Goal: Transaction & Acquisition: Purchase product/service

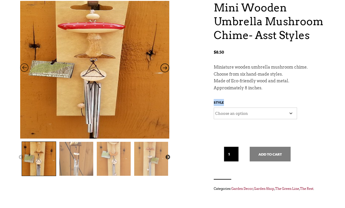
scroll to position [69, 0]
click at [164, 67] on icon at bounding box center [165, 70] width 9 height 8
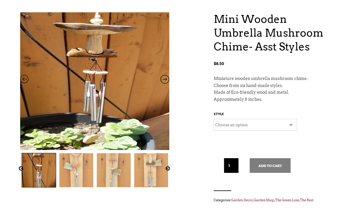
scroll to position [56, 0]
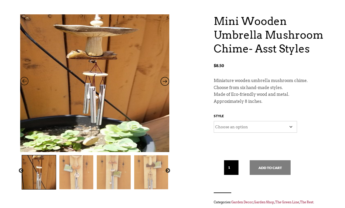
click at [166, 80] on icon at bounding box center [165, 83] width 9 height 8
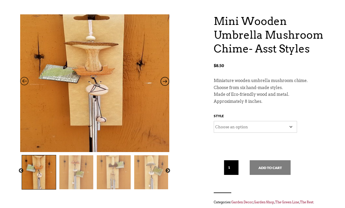
click at [169, 79] on icon at bounding box center [165, 83] width 9 height 8
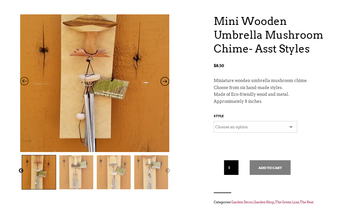
click at [240, 123] on select "Choose an option Grain- Light Grain- Medium Grain- Dark Grain- Mixed Orange Red" at bounding box center [255, 127] width 83 height 12
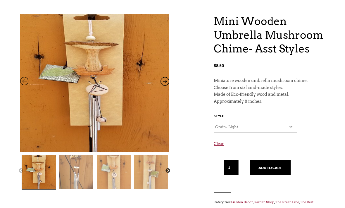
click at [255, 121] on select "Choose an option Grain- Light Grain- Medium Grain- Dark Grain- Mixed Orange Red" at bounding box center [255, 127] width 83 height 12
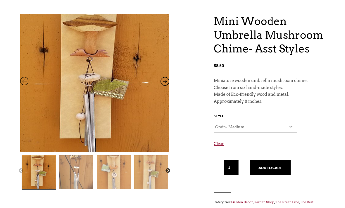
click at [247, 123] on select "Choose an option Grain- Light Grain- Medium Grain- Dark Grain- Mixed Orange Red" at bounding box center [255, 127] width 83 height 12
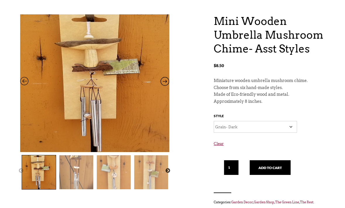
click at [261, 125] on select "Choose an option Grain- Light Grain- Medium Grain- Dark Grain- Mixed Orange Red" at bounding box center [255, 127] width 83 height 12
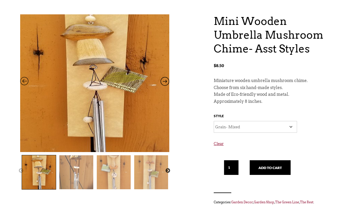
click at [262, 121] on select "Choose an option Grain- Light Grain- Medium Grain- Dark Grain- Mixed Orange Red" at bounding box center [255, 127] width 83 height 12
select select "Orange"
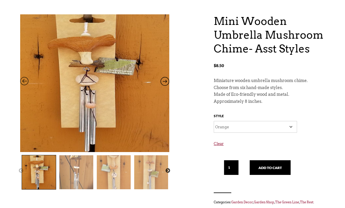
click at [260, 124] on select "Choose an option Grain- Light Grain- Medium Grain- Dark Grain- Mixed Orange Red" at bounding box center [255, 127] width 83 height 12
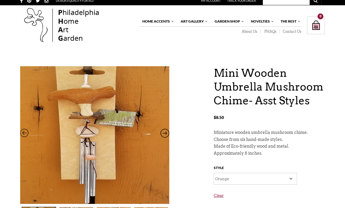
scroll to position [0, 0]
